Goal: Obtain resource: Download file/media

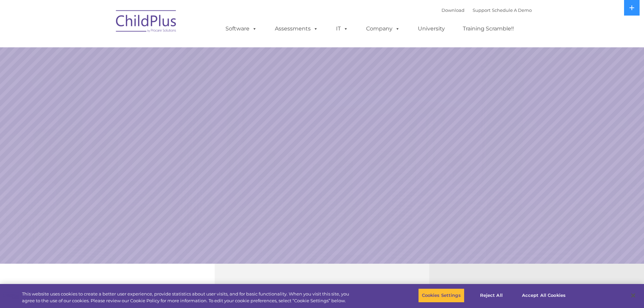
select select "MEDIUM"
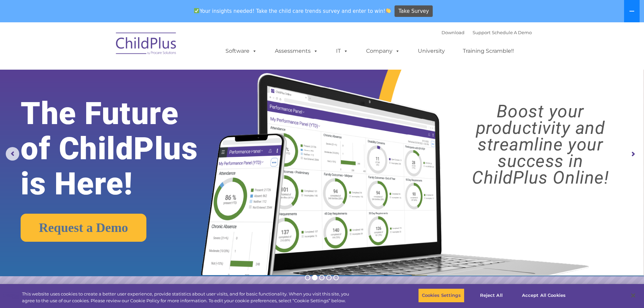
click at [632, 11] on icon at bounding box center [632, 11] width 5 height 1
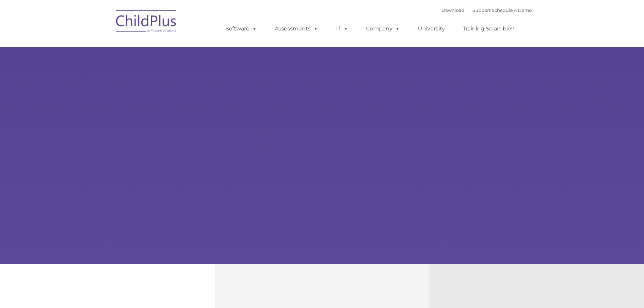
type input ""
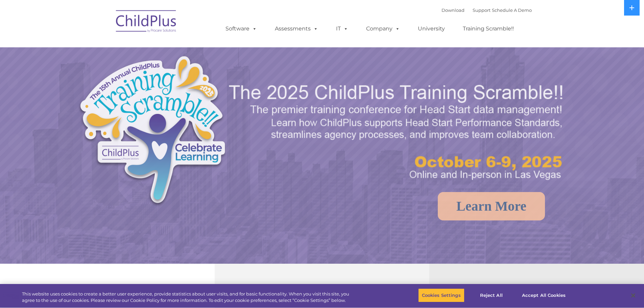
select select "MEDIUM"
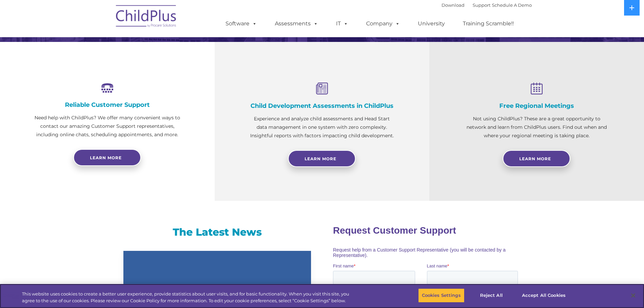
scroll to position [222, 0]
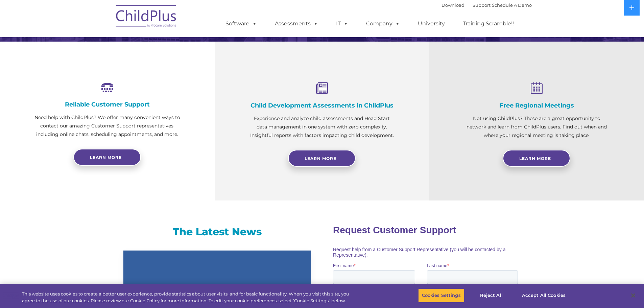
click at [178, 96] on div "Reliable Customer Support Need help with ChildPlus? We offer many convenient wa…" at bounding box center [107, 110] width 147 height 56
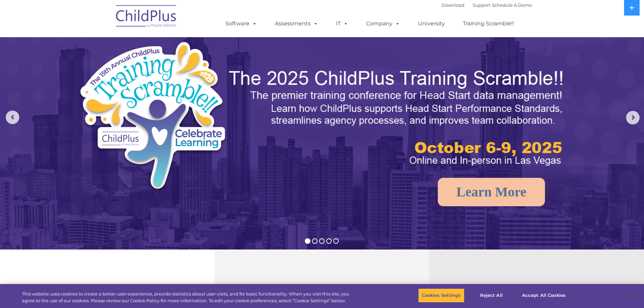
scroll to position [0, 0]
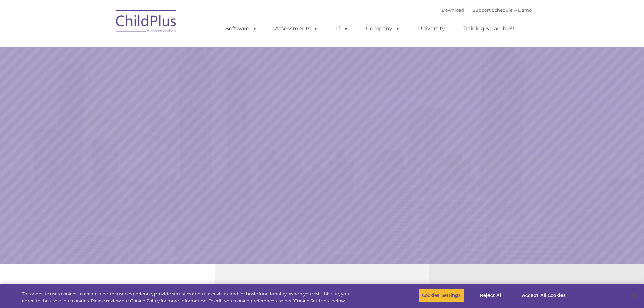
select select "MEDIUM"
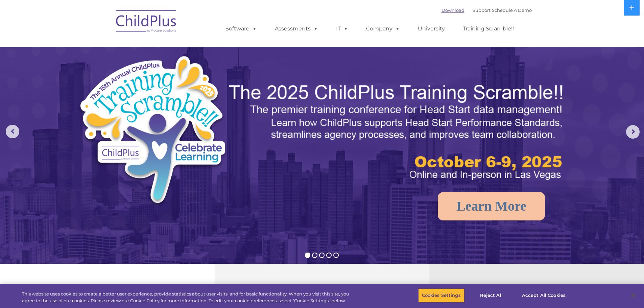
click at [442, 10] on link "Download" at bounding box center [453, 9] width 23 height 5
